Goal: Information Seeking & Learning: Check status

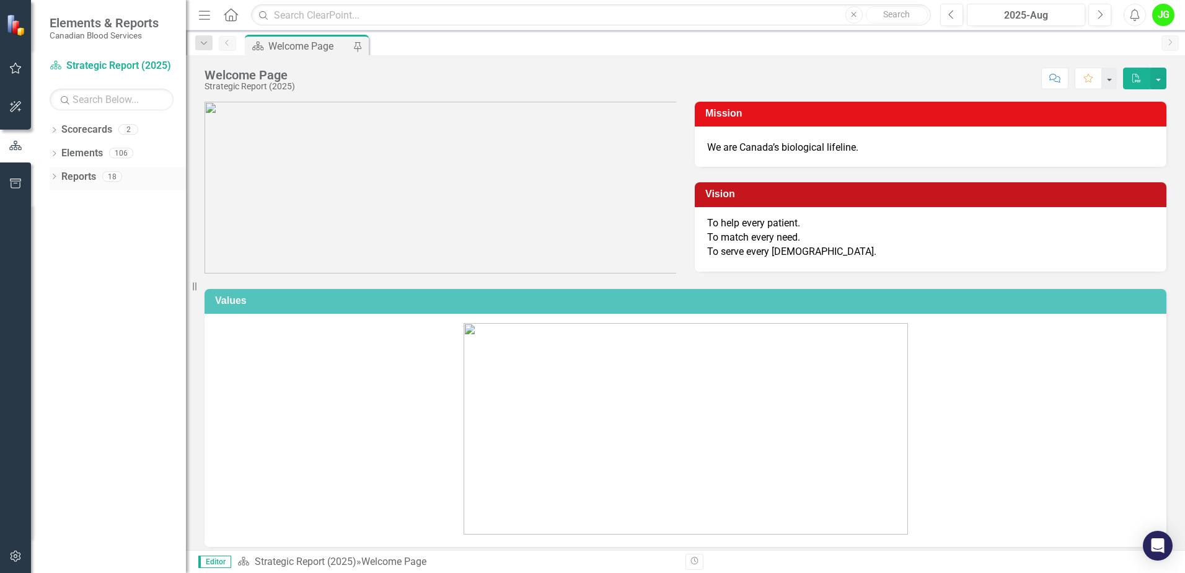
click at [57, 182] on div "Dropdown" at bounding box center [54, 178] width 9 height 11
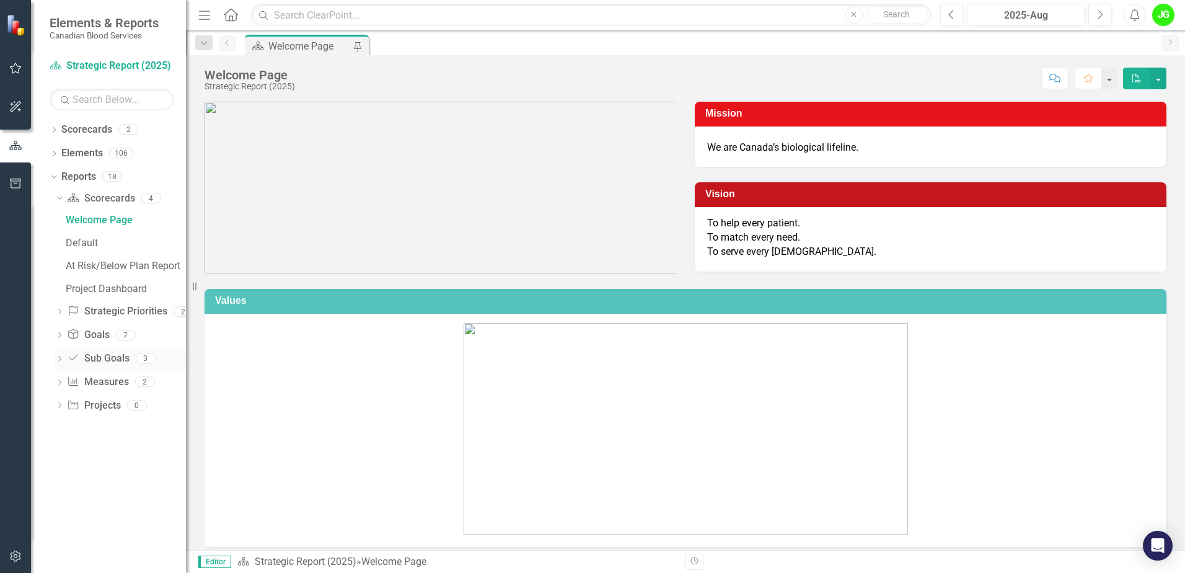
click at [103, 355] on link "Sub Goals Sub Goals" at bounding box center [98, 358] width 62 height 14
click at [97, 384] on link "Measure Measures" at bounding box center [97, 382] width 61 height 14
click at [59, 384] on icon "Dropdown" at bounding box center [59, 383] width 9 height 7
click at [107, 291] on link "Measure Measures" at bounding box center [97, 292] width 61 height 14
click at [114, 268] on link "Sub Goals Sub Goals" at bounding box center [98, 269] width 62 height 14
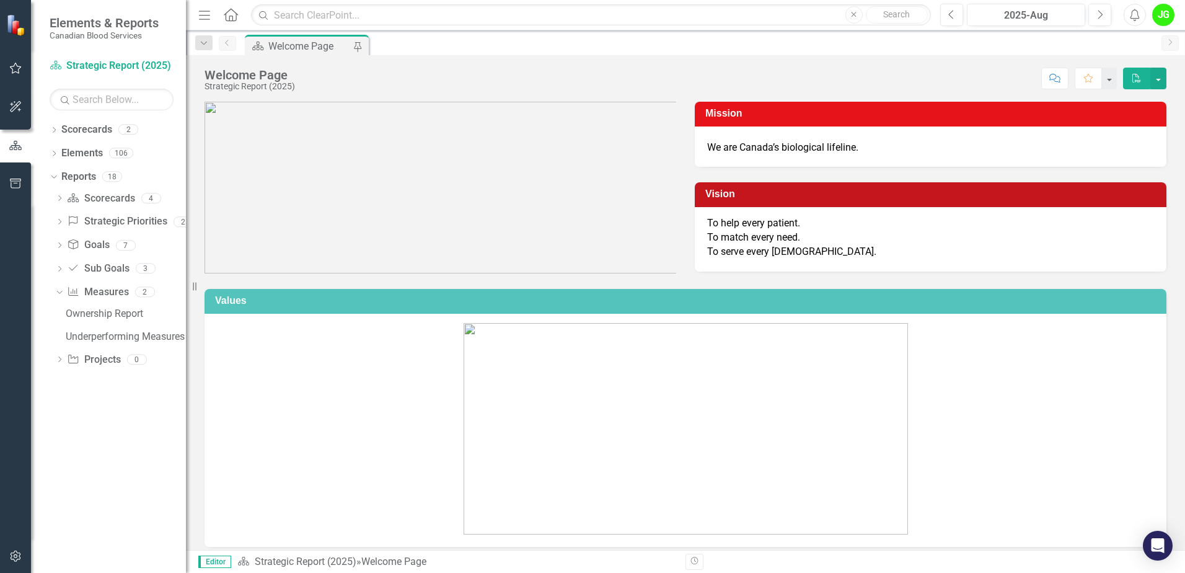
click at [16, 66] on icon "button" at bounding box center [15, 68] width 13 height 10
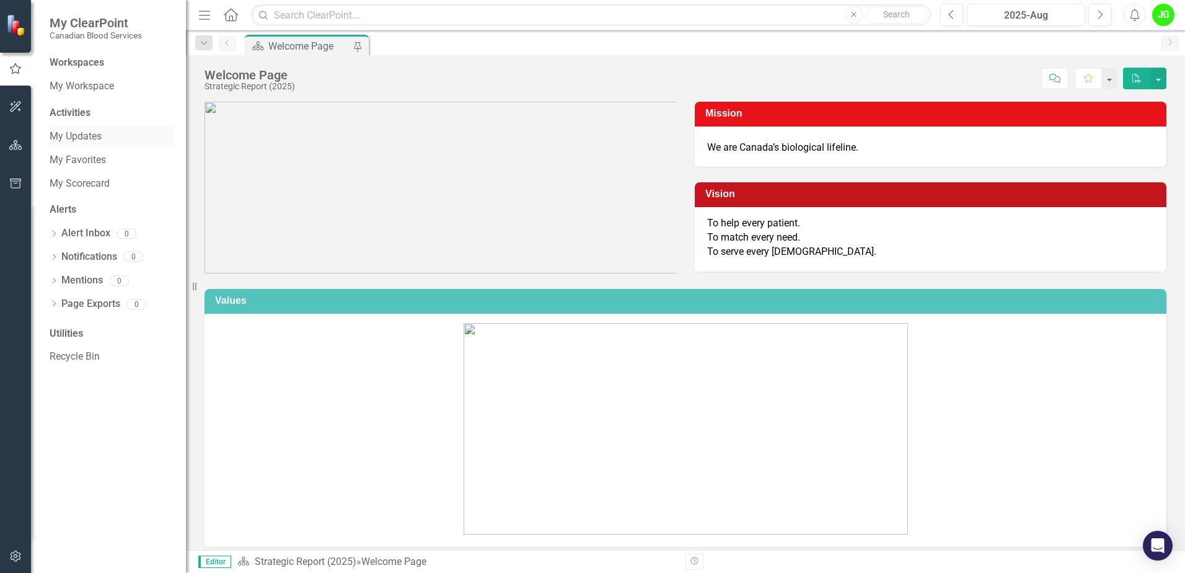
click at [81, 131] on link "My Updates" at bounding box center [112, 137] width 124 height 14
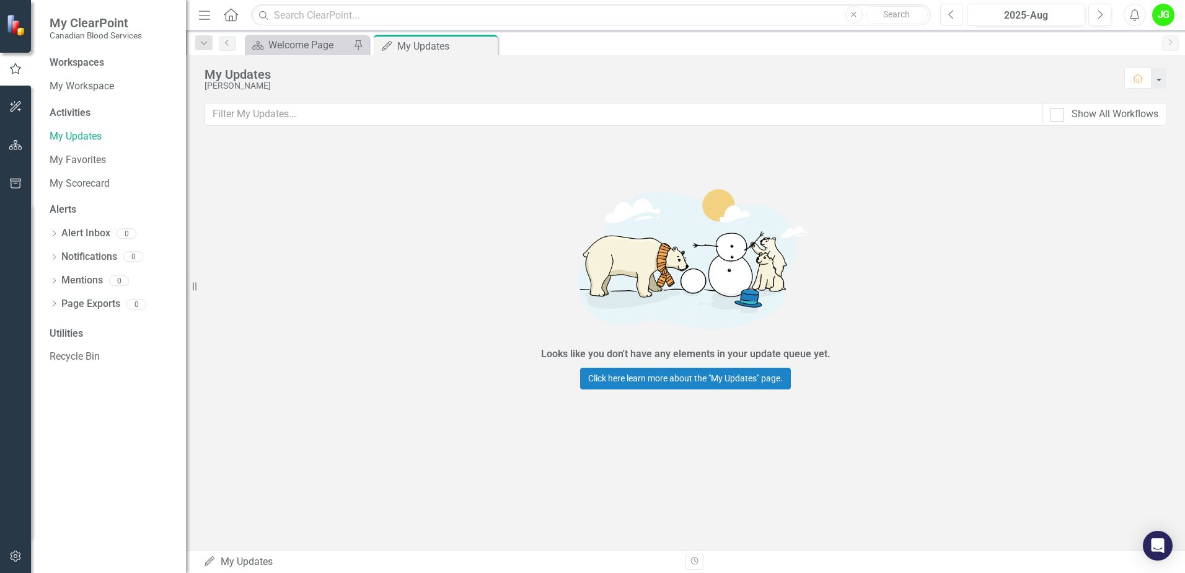
click at [959, 15] on button "Previous" at bounding box center [951, 15] width 23 height 22
click at [954, 10] on icon "Previous" at bounding box center [951, 14] width 7 height 11
click at [83, 86] on link "My Workspace" at bounding box center [112, 86] width 124 height 14
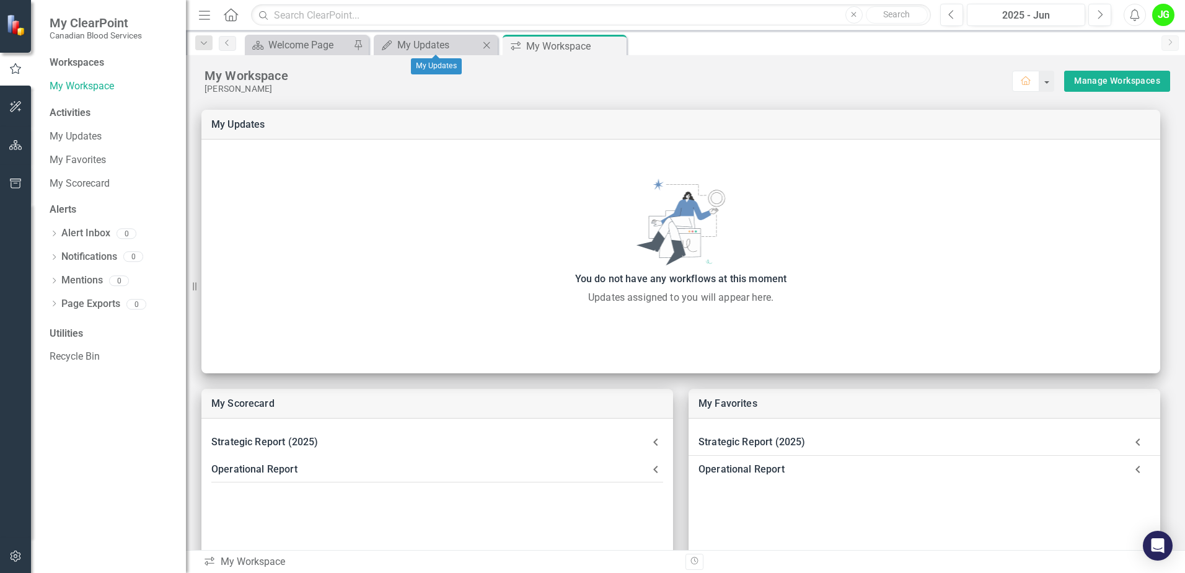
click at [485, 45] on icon "Close" at bounding box center [486, 45] width 12 height 10
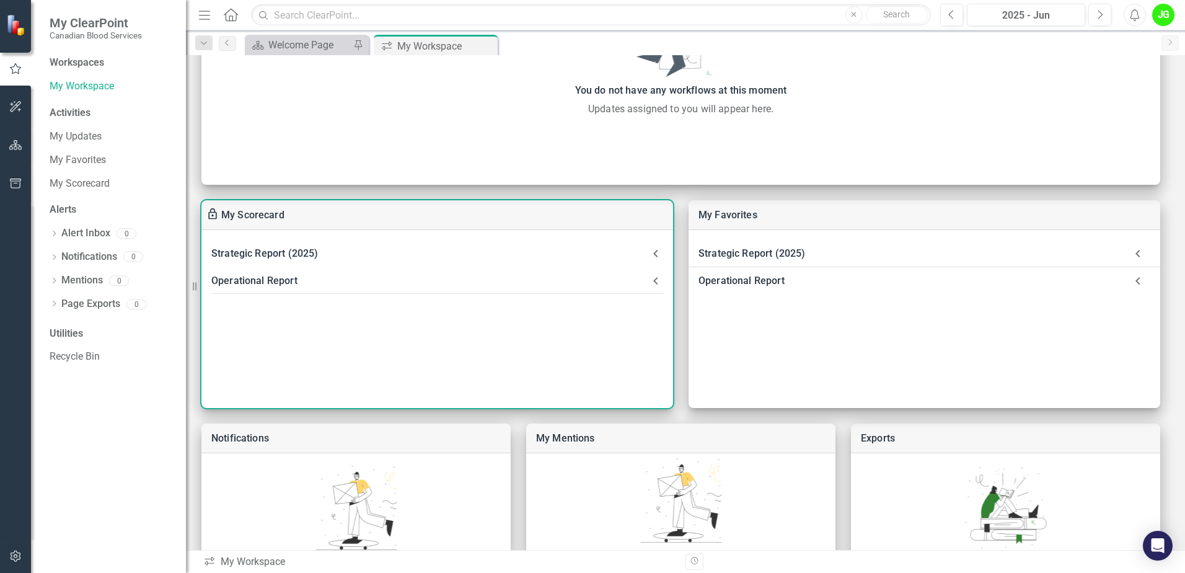
scroll to position [248, 0]
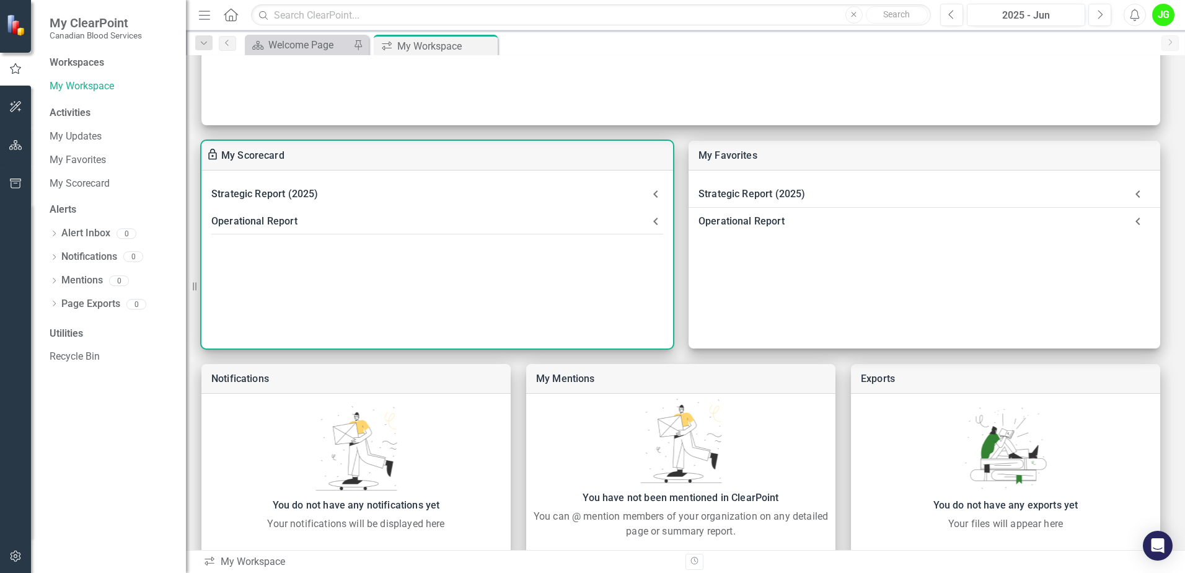
click at [264, 221] on div "Operational Report" at bounding box center [429, 221] width 437 height 17
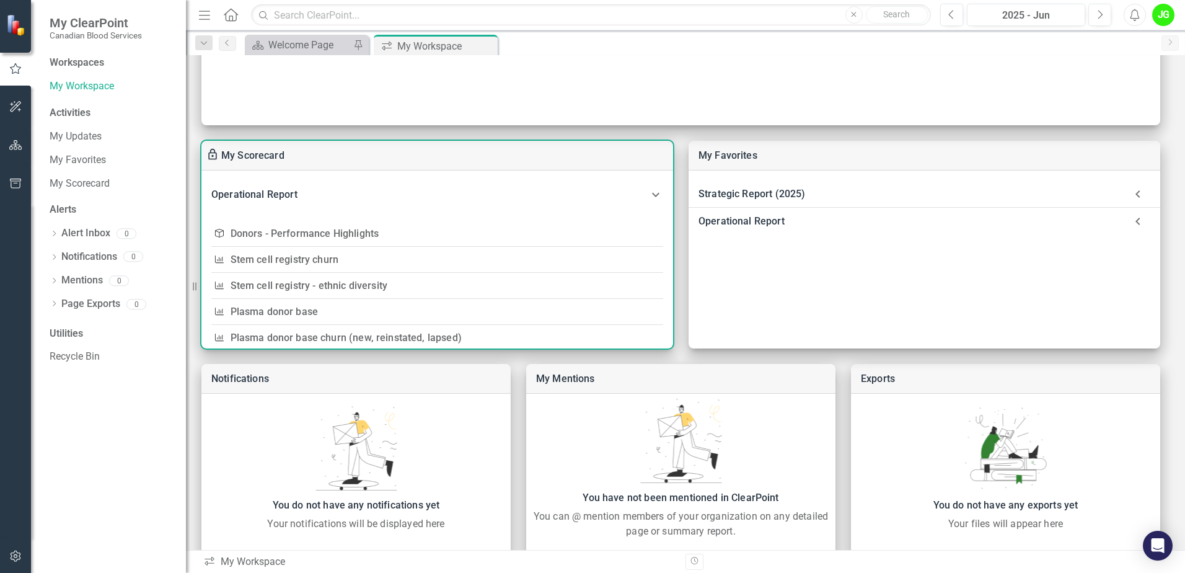
scroll to position [62, 0]
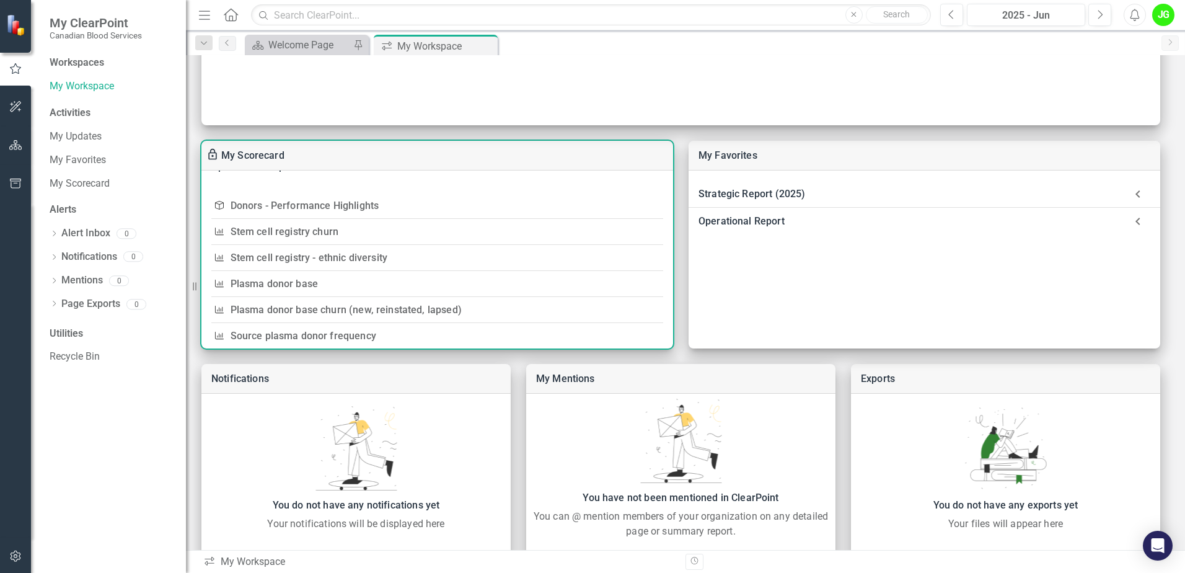
click at [358, 256] on link "Stem cell registry - ethnic diversity" at bounding box center [309, 258] width 157 height 12
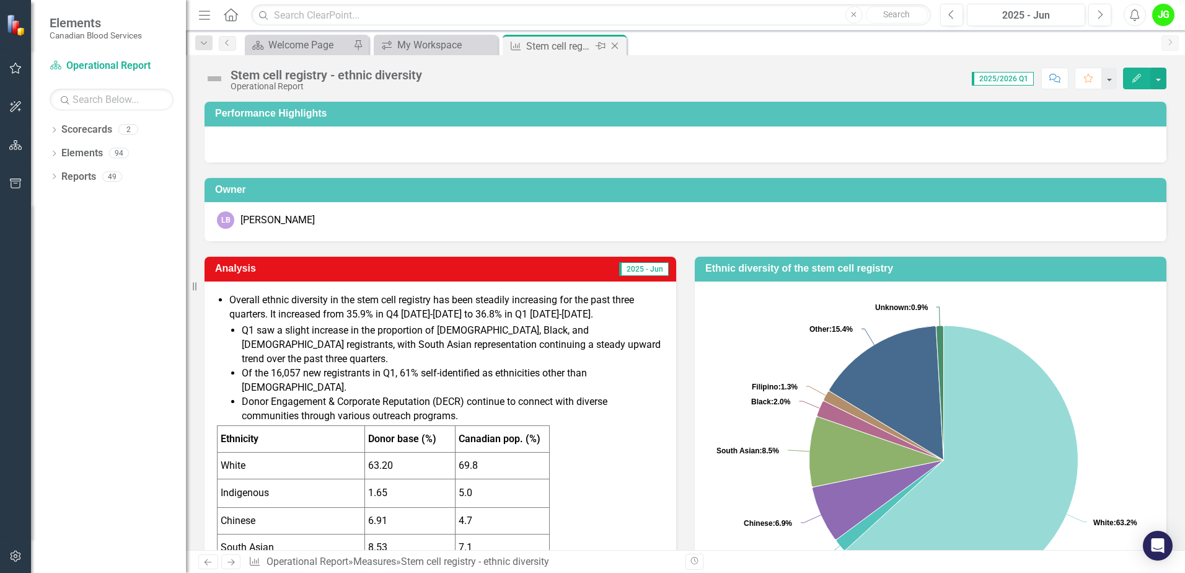
click at [619, 44] on icon "Close" at bounding box center [615, 46] width 12 height 10
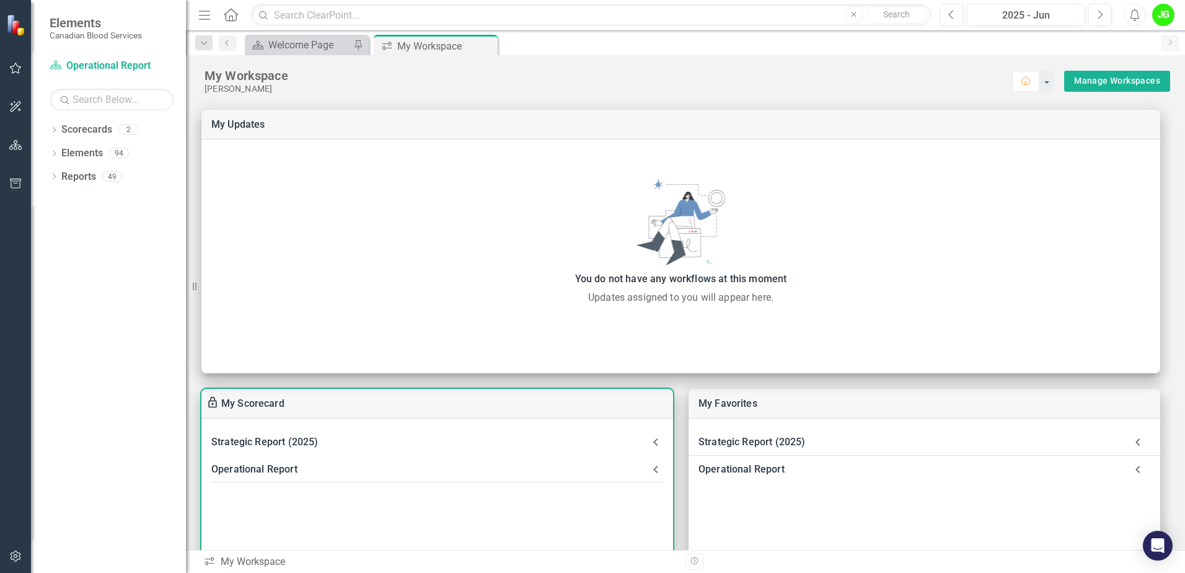
click at [281, 468] on div "Operational Report" at bounding box center [429, 469] width 437 height 17
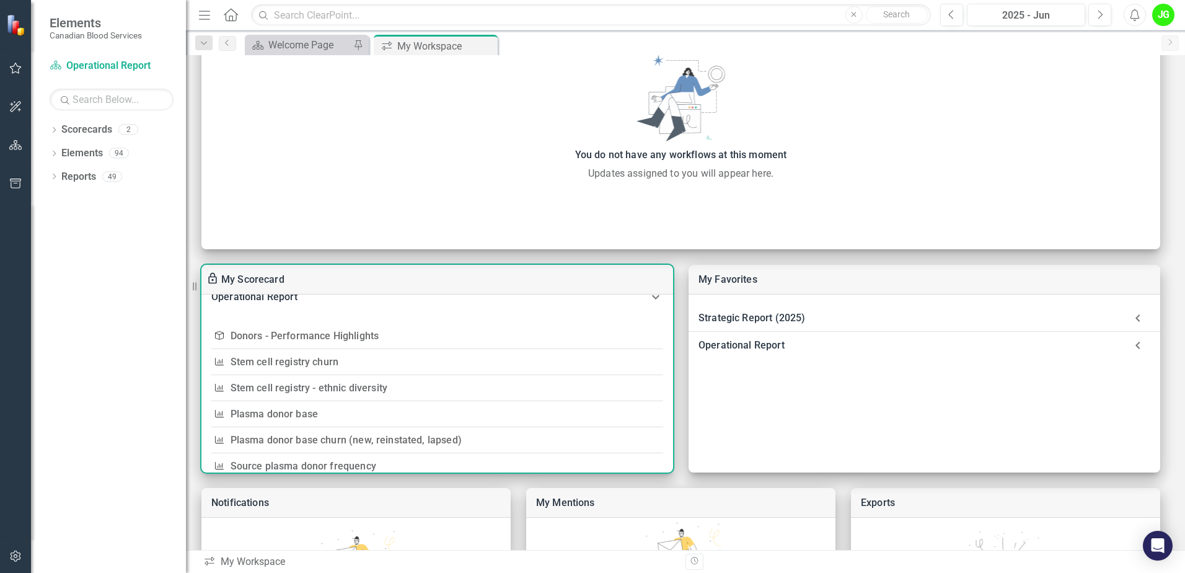
scroll to position [58, 0]
click at [297, 334] on link "Donors - Performance Highlights" at bounding box center [305, 333] width 149 height 12
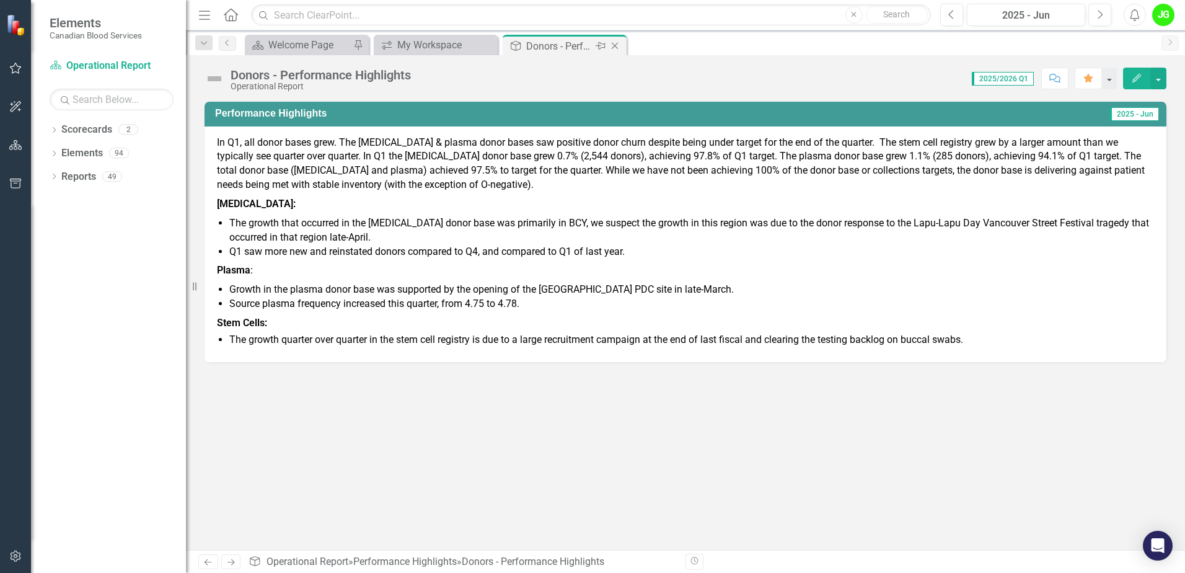
click at [614, 44] on icon "Close" at bounding box center [615, 46] width 12 height 10
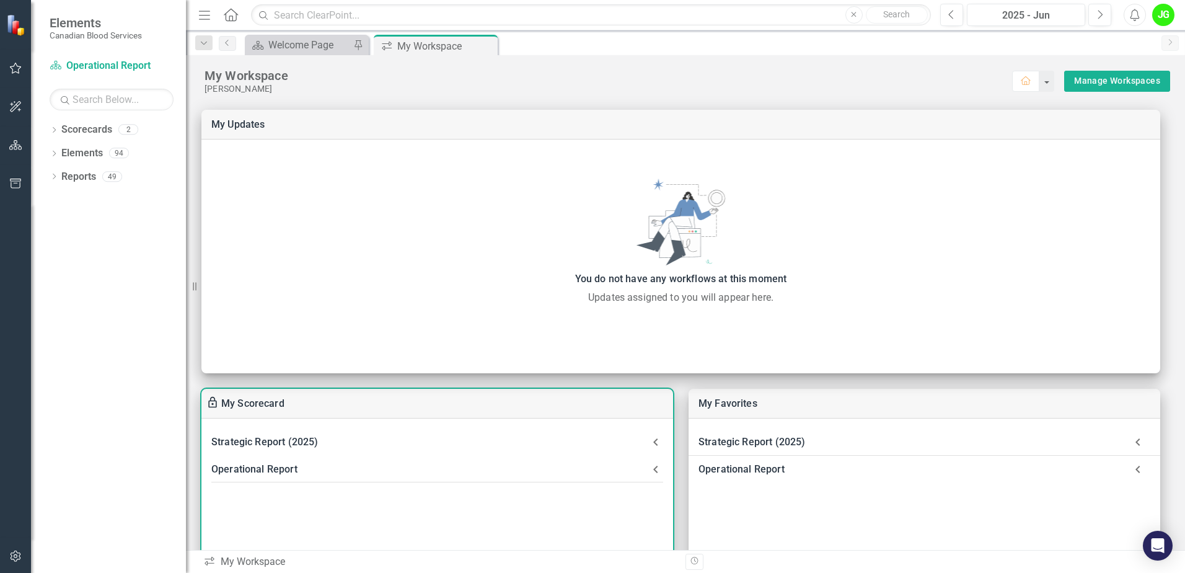
click at [252, 462] on div "Operational Report" at bounding box center [429, 469] width 437 height 17
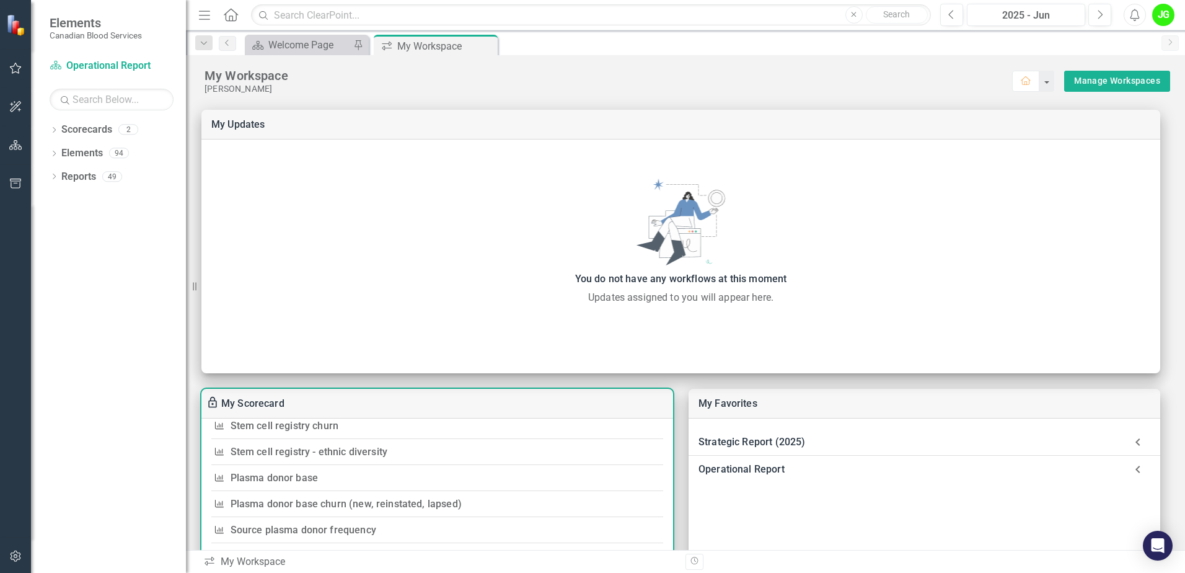
scroll to position [124, 0]
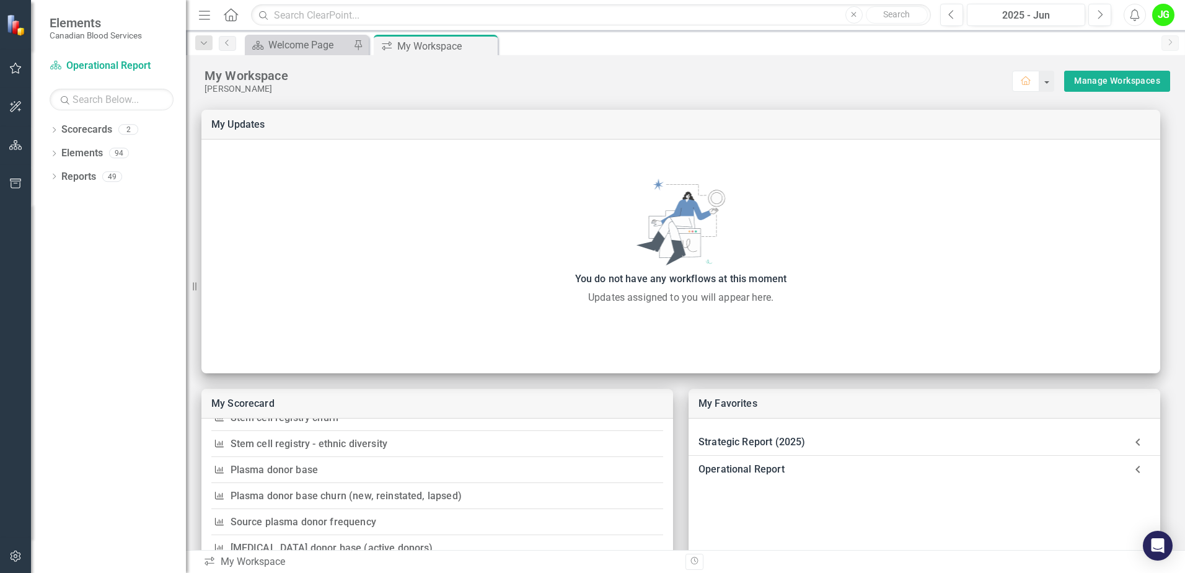
drag, startPoint x: 676, startPoint y: 483, endPoint x: 672, endPoint y: 503, distance: 20.3
click at [672, 503] on div "My Scorecard Strategic Report (2025) Goal Subgoal D1.3: We will maximize contri…" at bounding box center [685, 464] width 999 height 741
click at [703, 505] on div "Strategic Report (2025) Strategic Priority 2: Collections and Donor growth and …" at bounding box center [925, 507] width 472 height 178
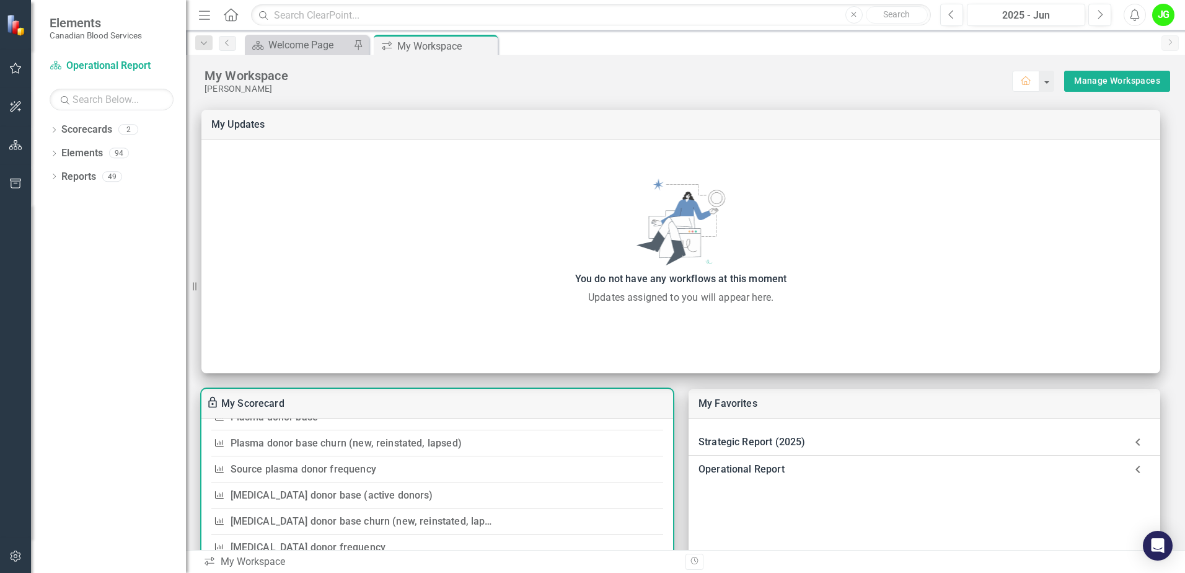
scroll to position [187, 0]
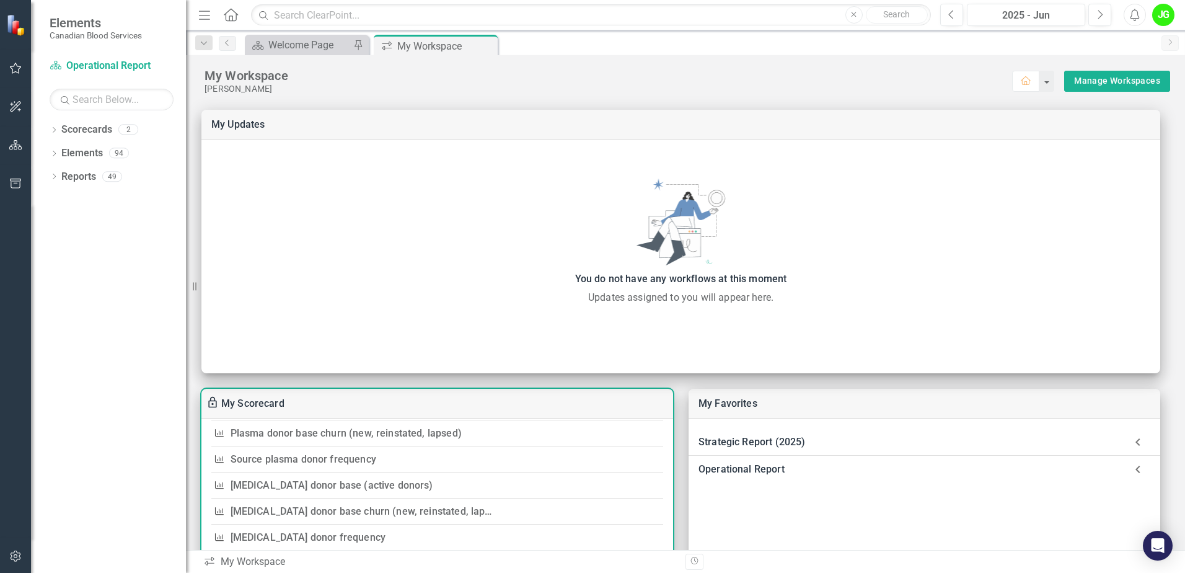
click at [365, 485] on link "[MEDICAL_DATA] donor base (active donors)" at bounding box center [332, 485] width 203 height 12
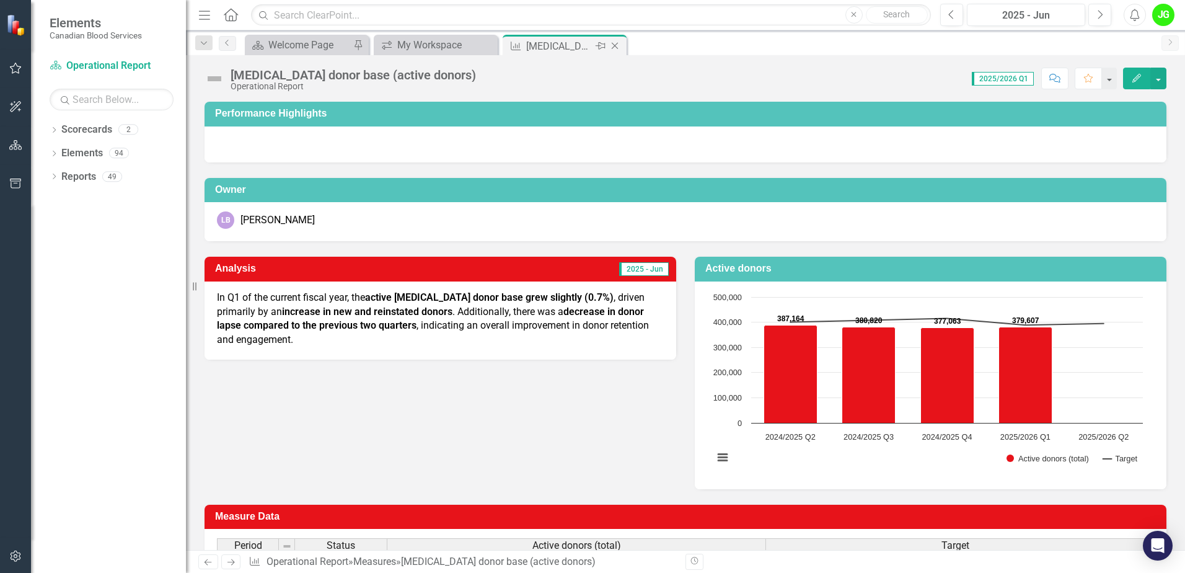
click at [615, 48] on icon "Close" at bounding box center [615, 46] width 12 height 10
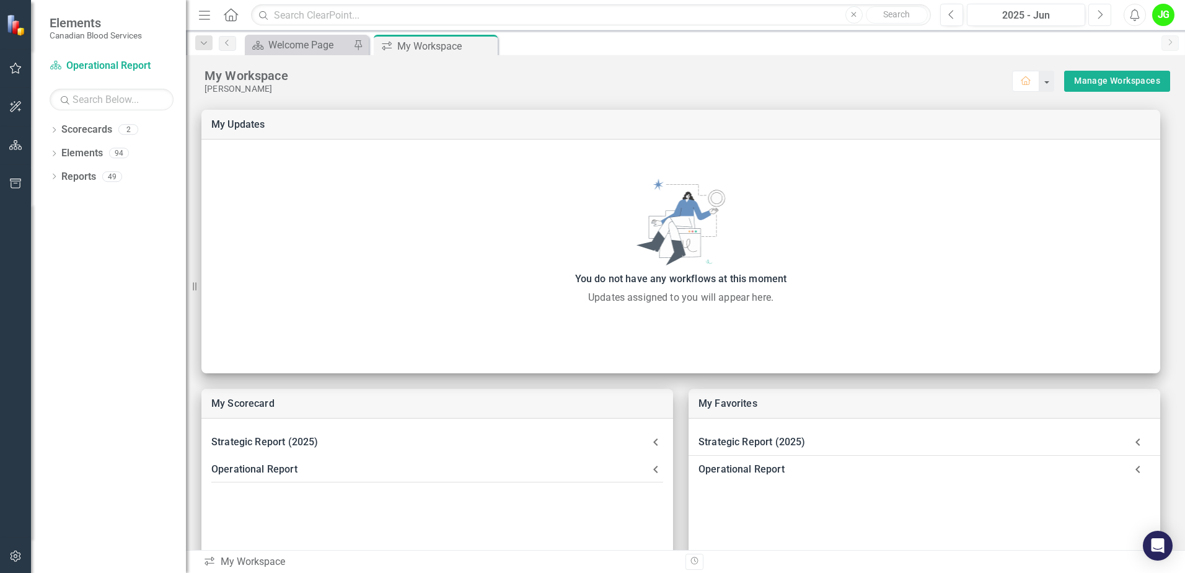
click at [1097, 10] on icon "Next" at bounding box center [1099, 14] width 7 height 11
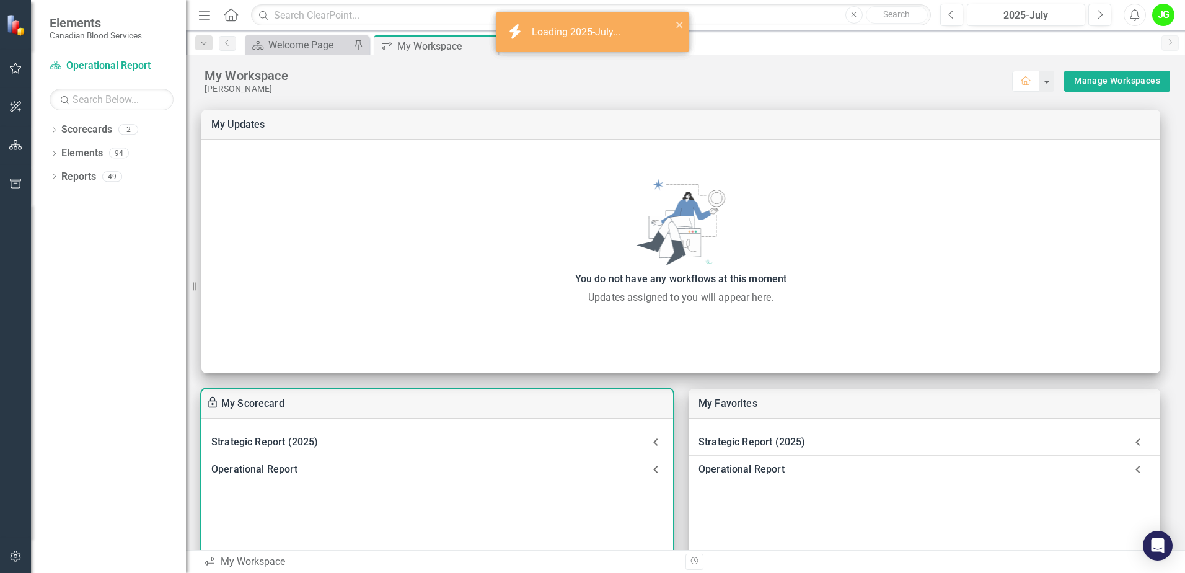
click at [271, 465] on div "Operational Report" at bounding box center [429, 469] width 437 height 17
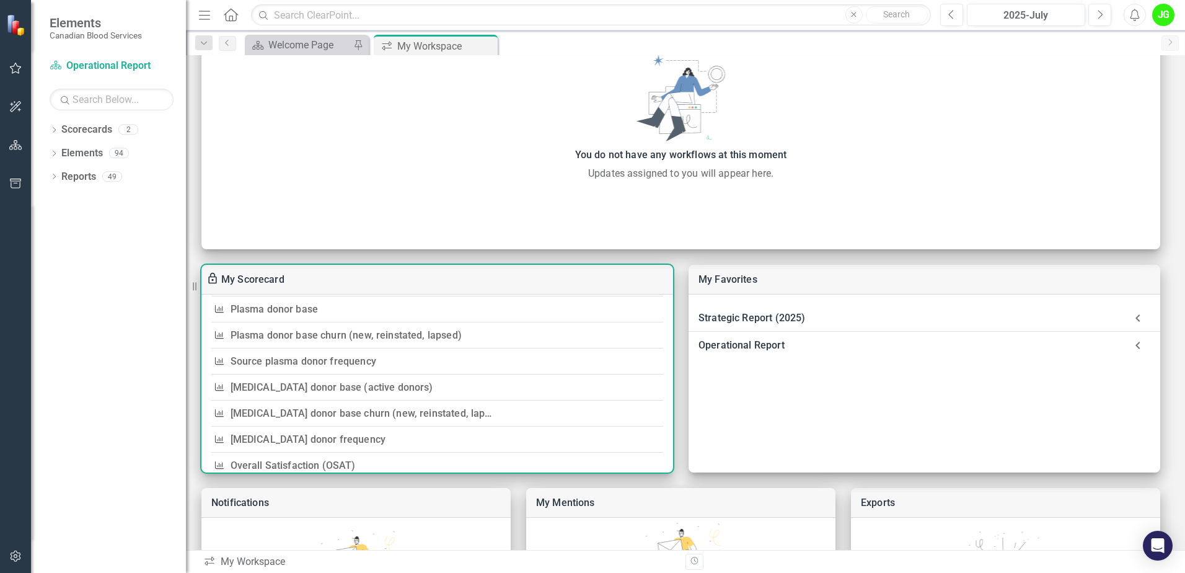
scroll to position [176, 0]
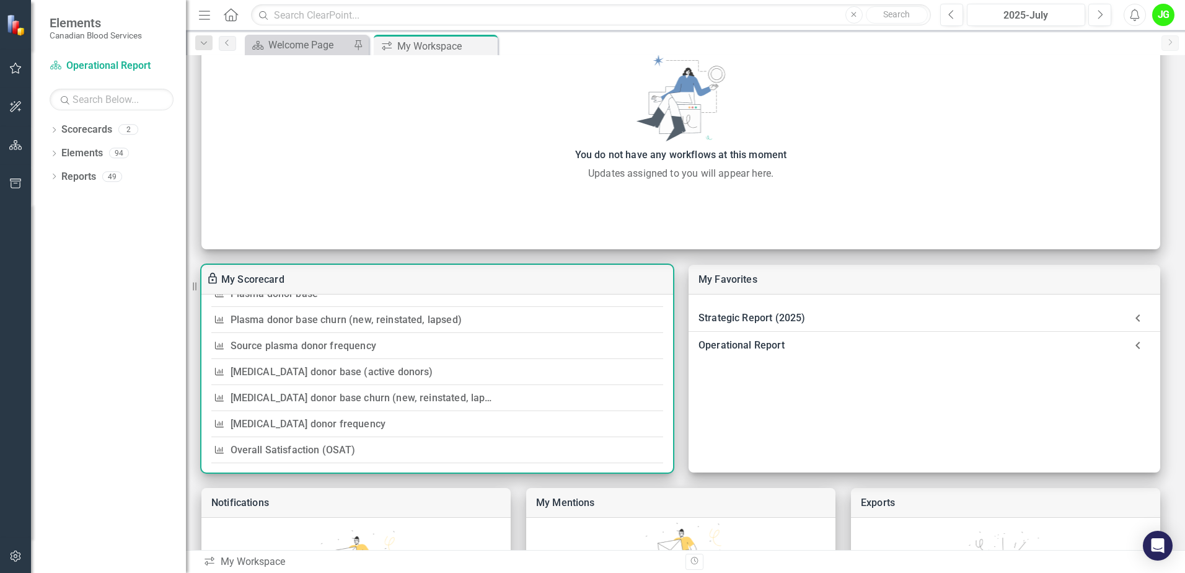
click at [430, 393] on link "[MEDICAL_DATA] donor base churn (new, reinstated, lapsed)" at bounding box center [368, 398] width 275 height 12
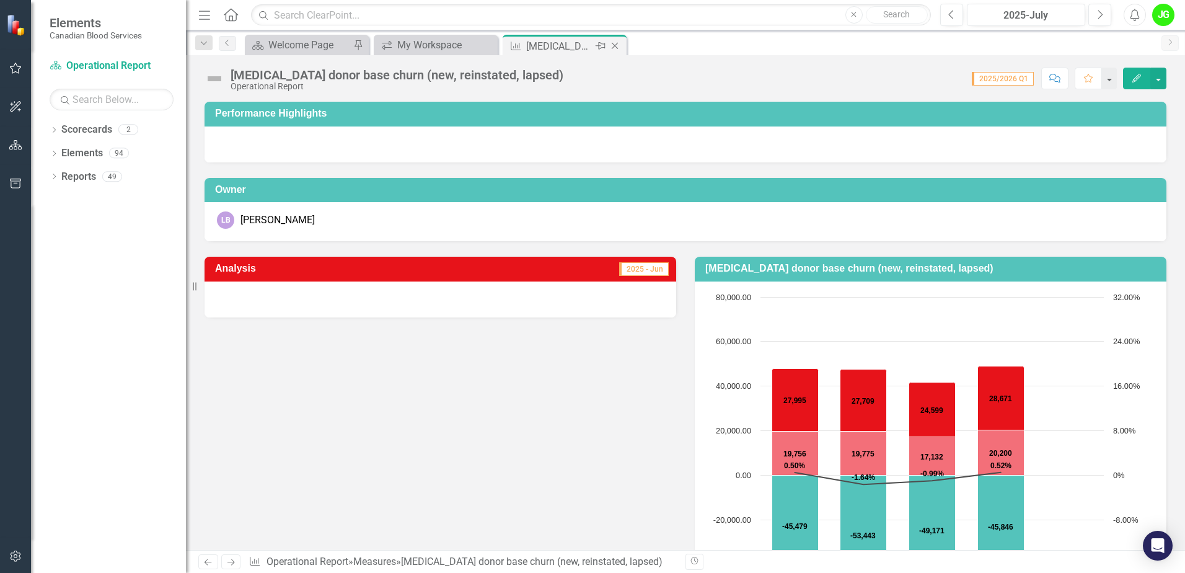
click at [618, 45] on icon "Close" at bounding box center [615, 46] width 12 height 10
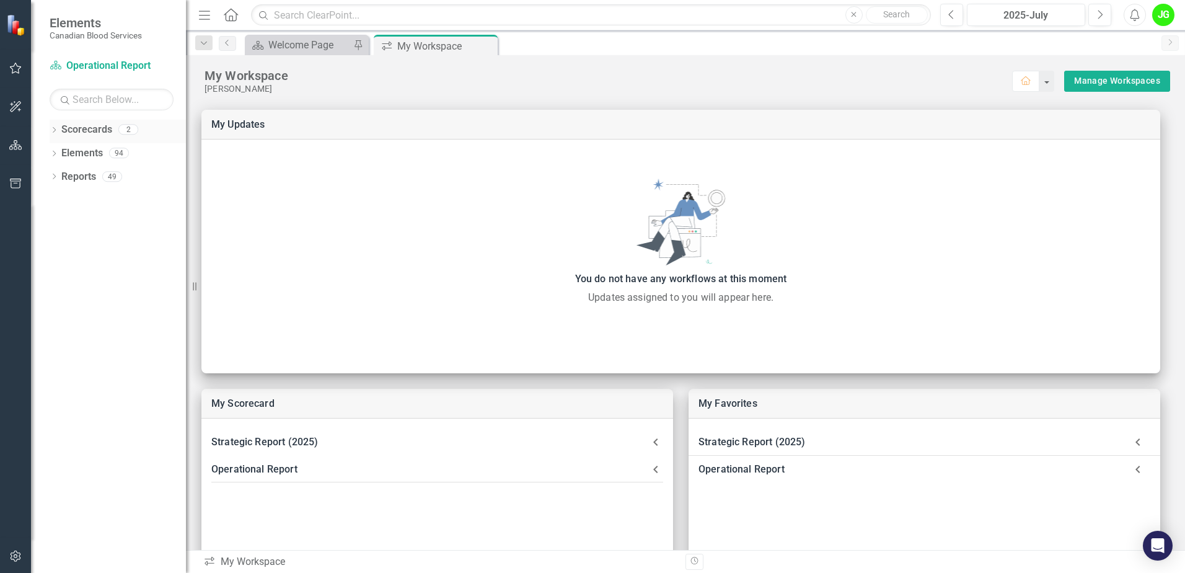
click at [60, 127] on div "Dropdown Scorecards 2" at bounding box center [118, 132] width 136 height 24
click at [55, 128] on icon "Dropdown" at bounding box center [54, 131] width 9 height 7
click at [50, 218] on div "Dropdown Reports 49" at bounding box center [118, 225] width 136 height 24
click at [55, 224] on icon at bounding box center [54, 224] width 3 height 6
click at [57, 292] on icon "Dropdown" at bounding box center [59, 293] width 9 height 7
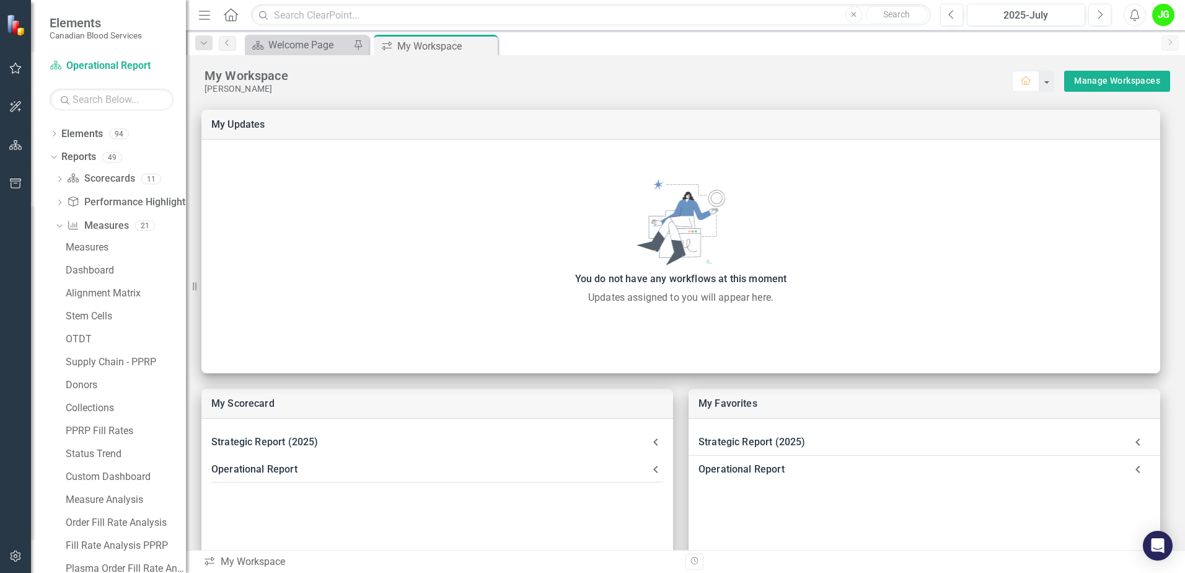
scroll to position [68, 0]
click at [91, 387] on div "Donors" at bounding box center [126, 383] width 120 height 11
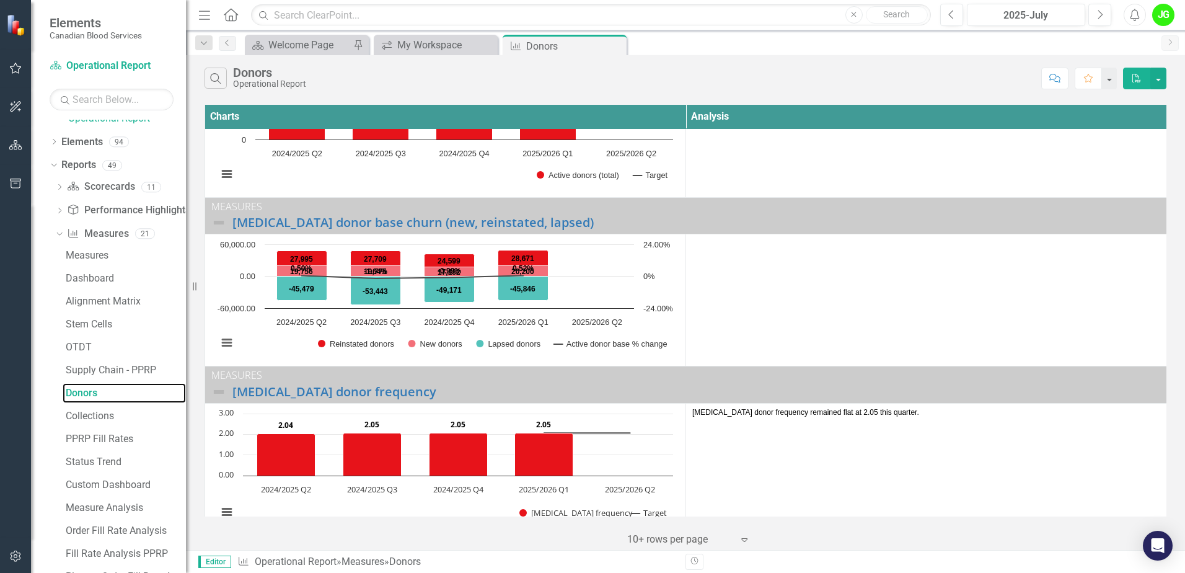
scroll to position [33, 0]
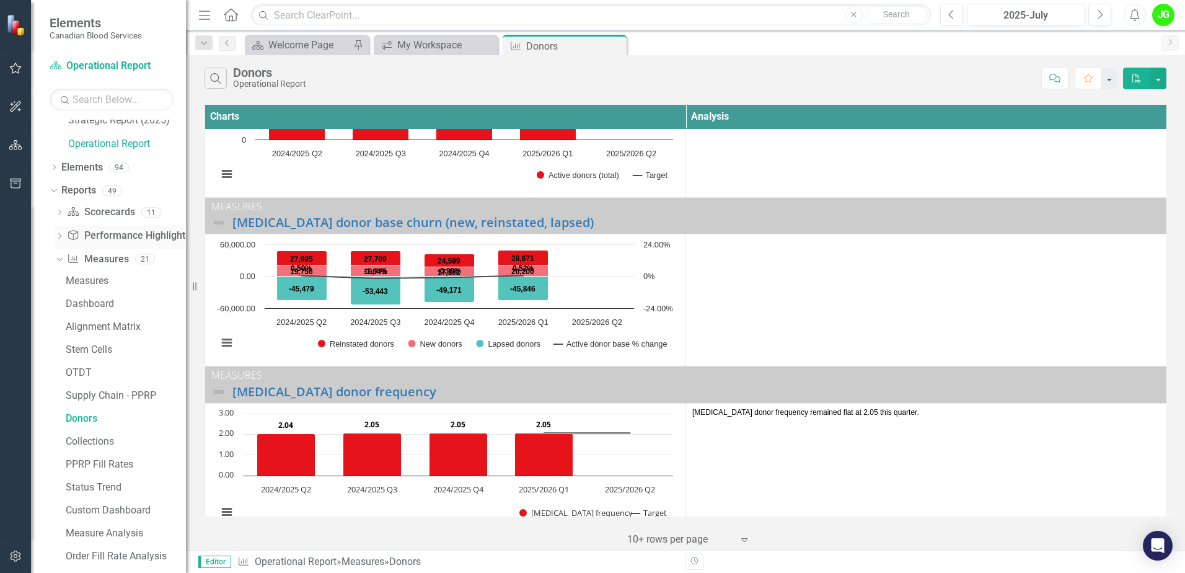
click at [61, 234] on icon "Dropdown" at bounding box center [59, 237] width 9 height 7
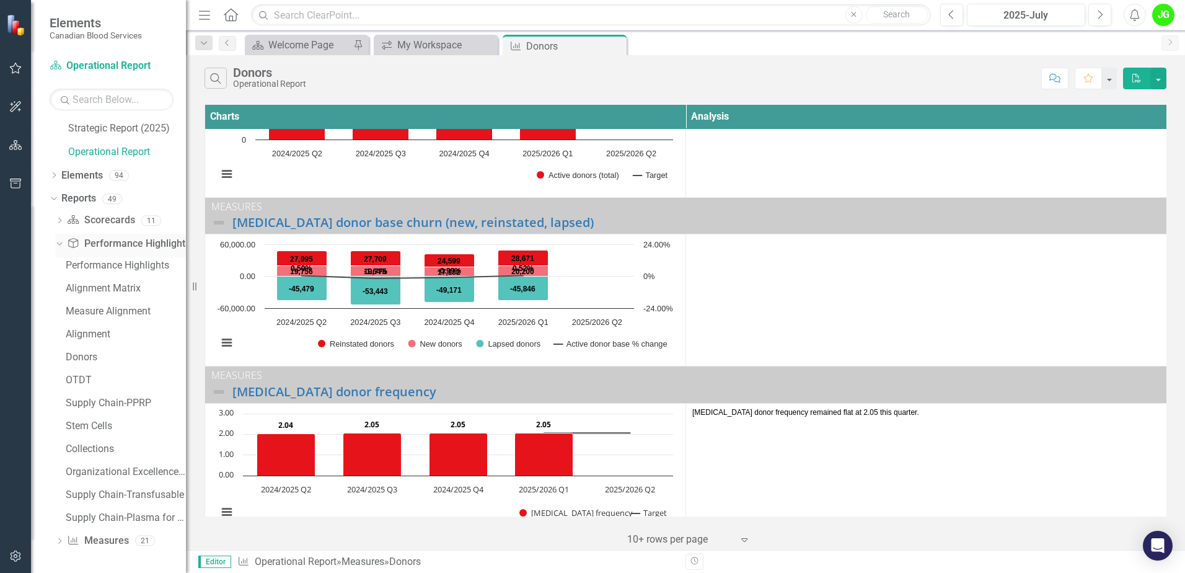
scroll to position [25, 0]
click at [84, 359] on div "Donors" at bounding box center [126, 356] width 120 height 11
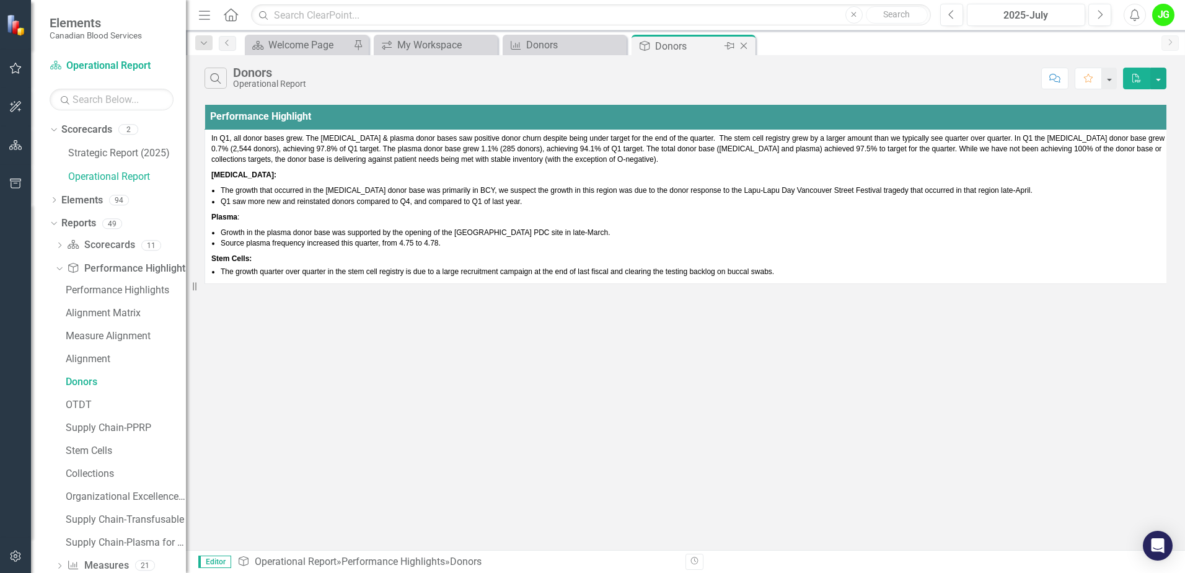
click at [747, 46] on icon "Close" at bounding box center [744, 46] width 12 height 10
